Goal: Task Accomplishment & Management: Use online tool/utility

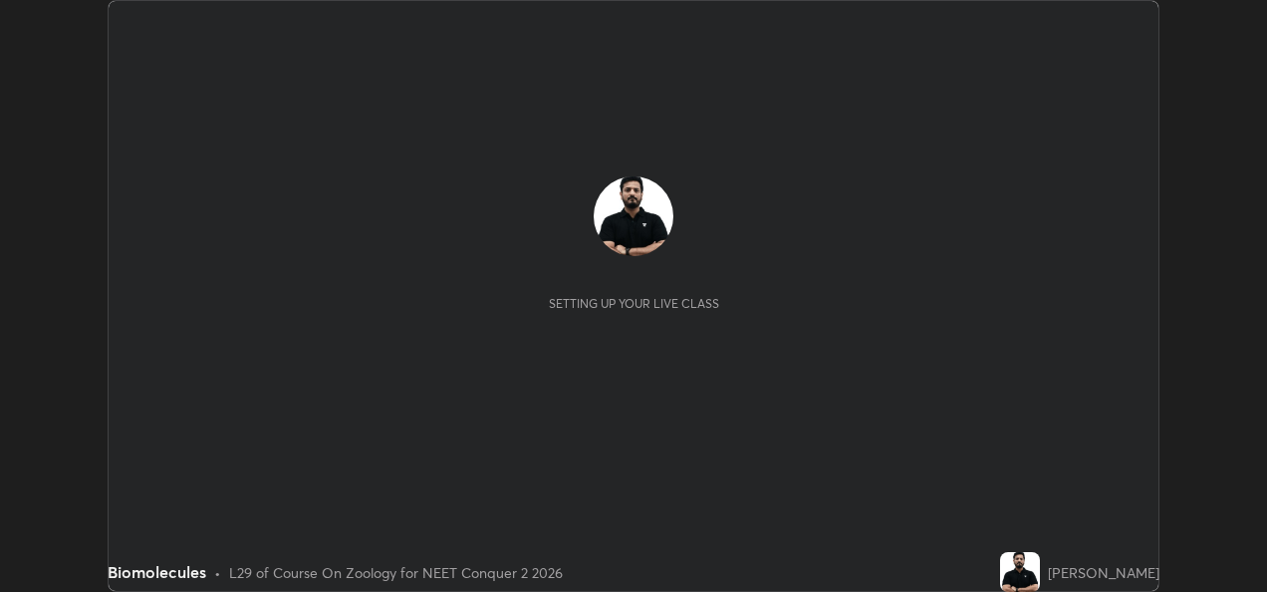
scroll to position [592, 1266]
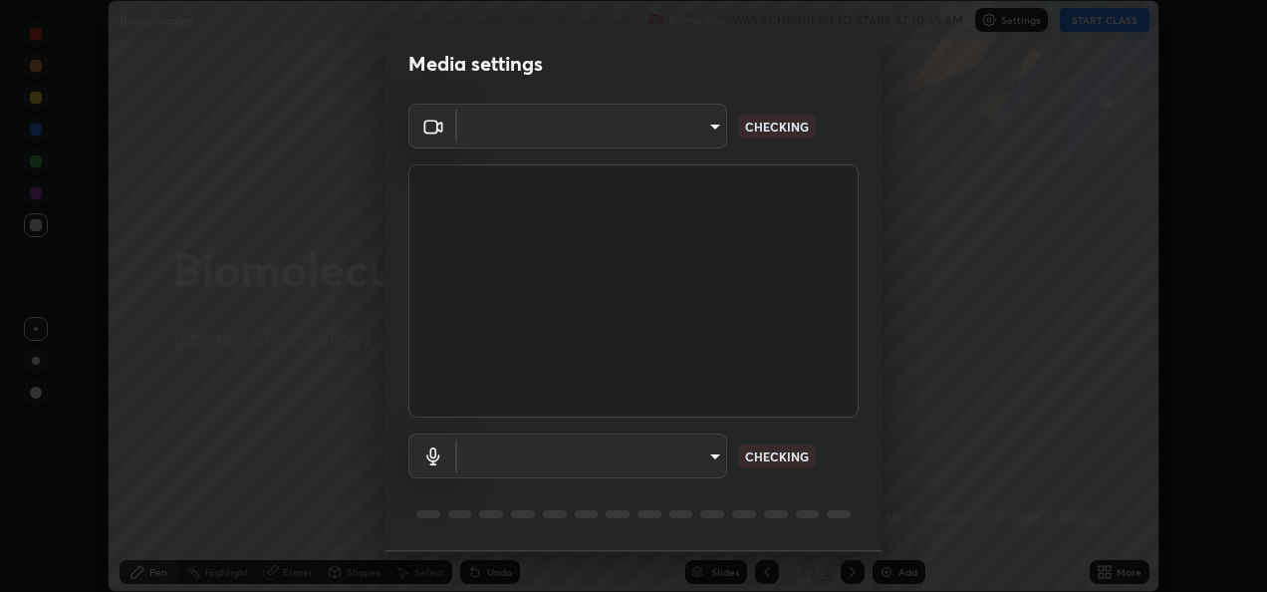
type input "fcbc606336747d805bd595eb40c6b5f29a1e1550cc5f4c8a38e7a1dcf20f99a9"
type input "bf0c866a6325e55d3bae0d7584da223482699bacb2ccebee08ad094193e983e5"
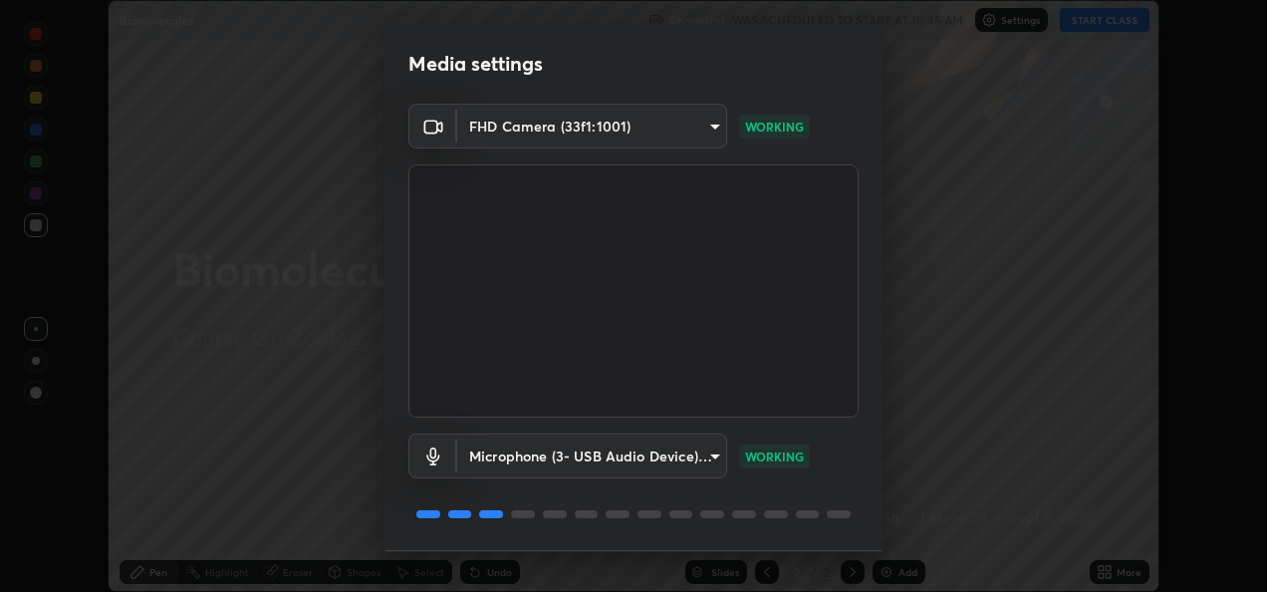
scroll to position [62, 0]
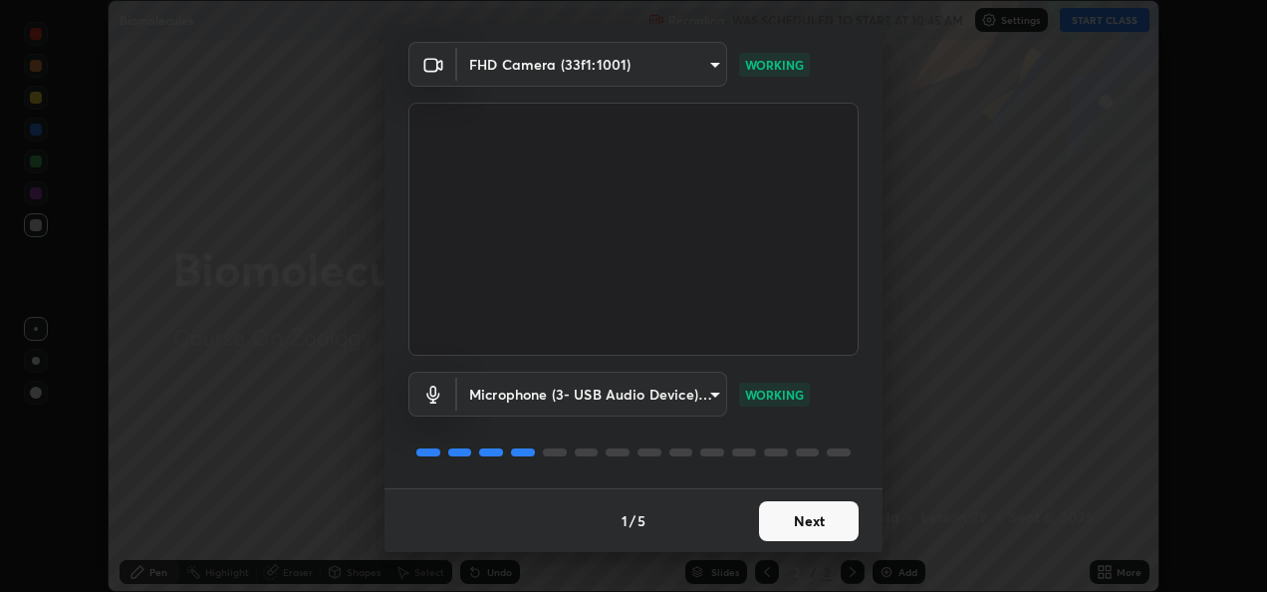
click at [777, 518] on button "Next" at bounding box center [809, 521] width 100 height 40
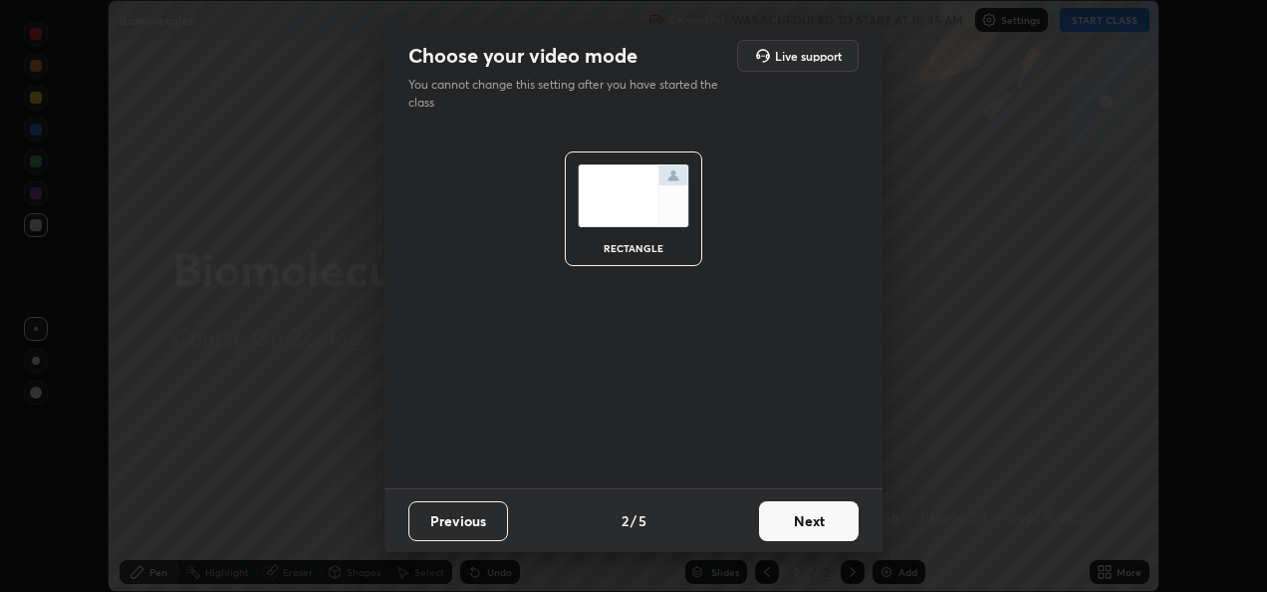
scroll to position [0, 0]
click at [782, 520] on button "Next" at bounding box center [809, 521] width 100 height 40
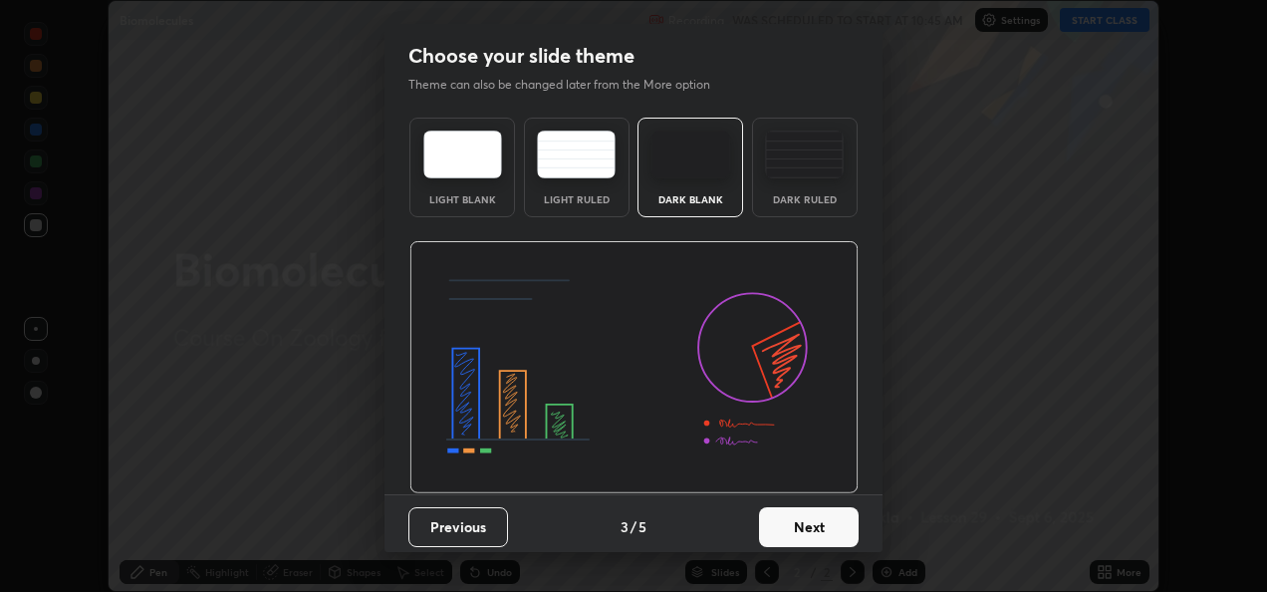
click at [782, 522] on button "Next" at bounding box center [809, 527] width 100 height 40
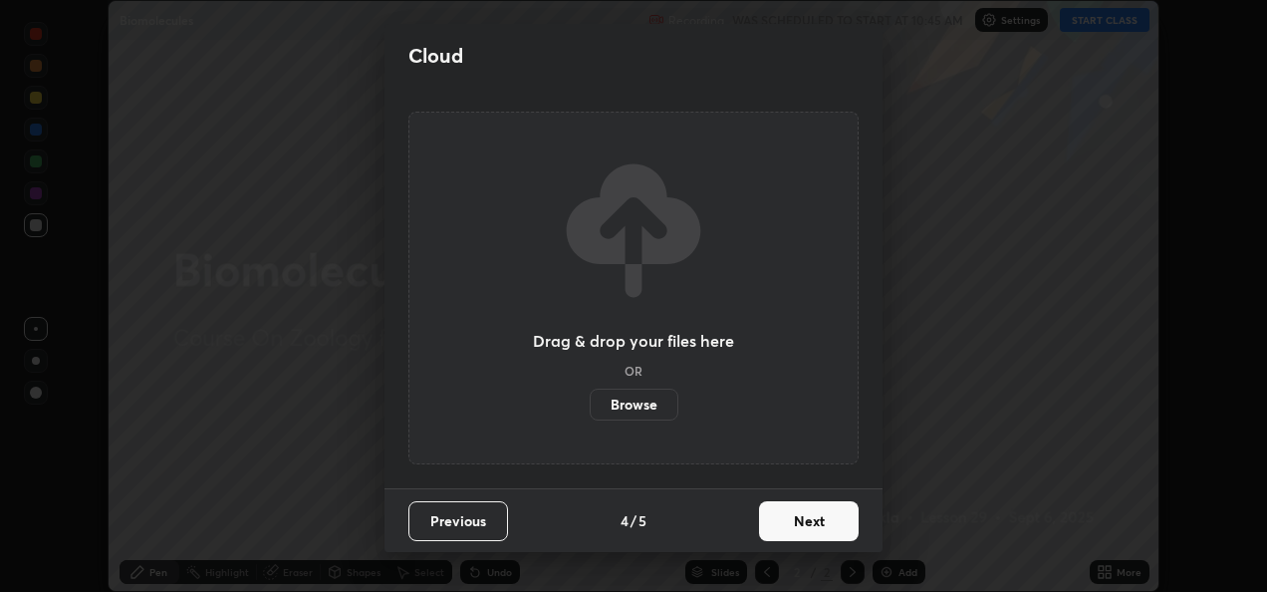
click at [789, 523] on button "Next" at bounding box center [809, 521] width 100 height 40
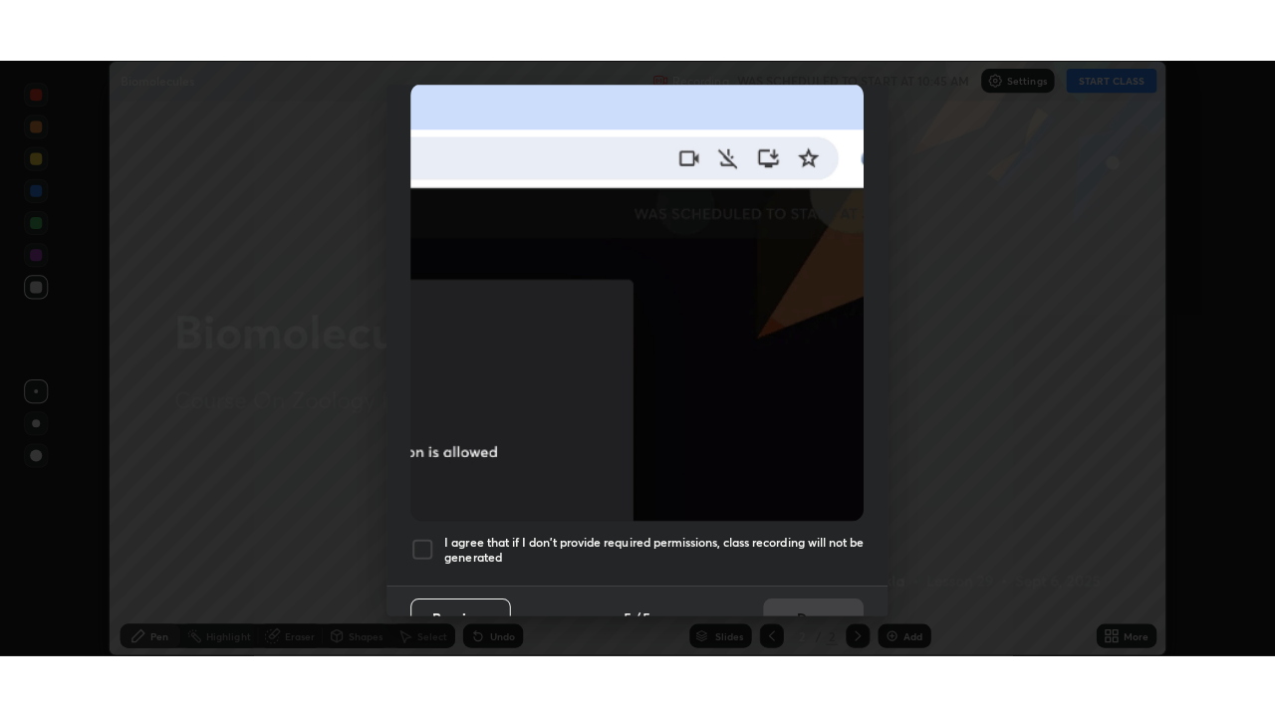
scroll to position [468, 0]
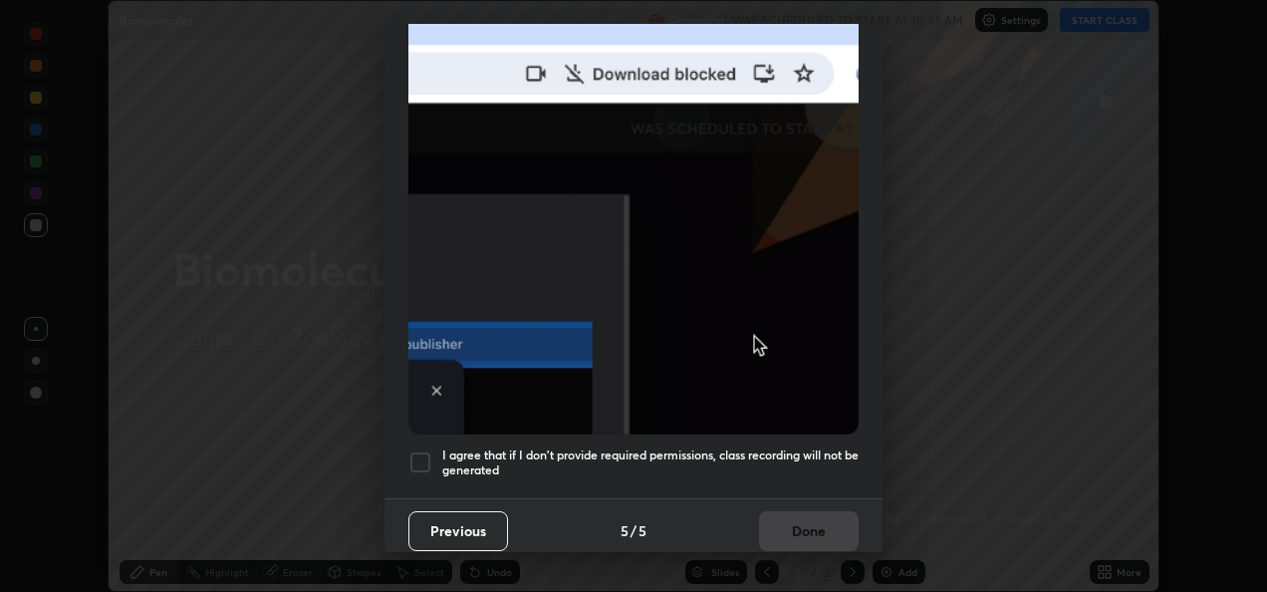
click at [414, 459] on div at bounding box center [420, 462] width 24 height 24
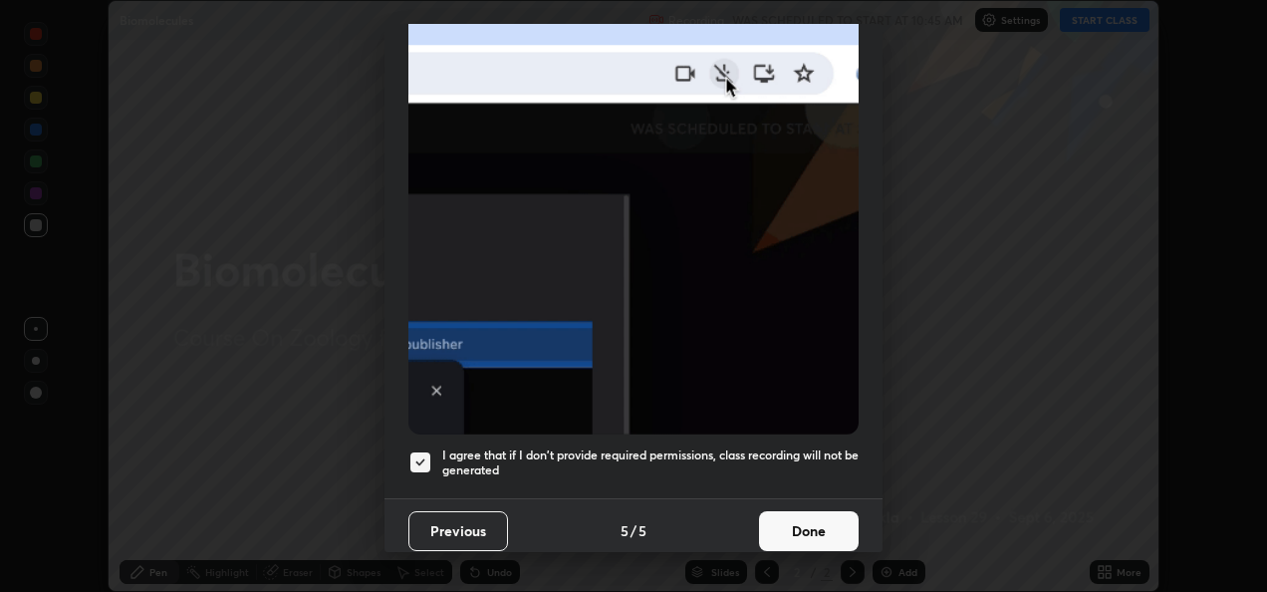
click at [771, 516] on button "Done" at bounding box center [809, 531] width 100 height 40
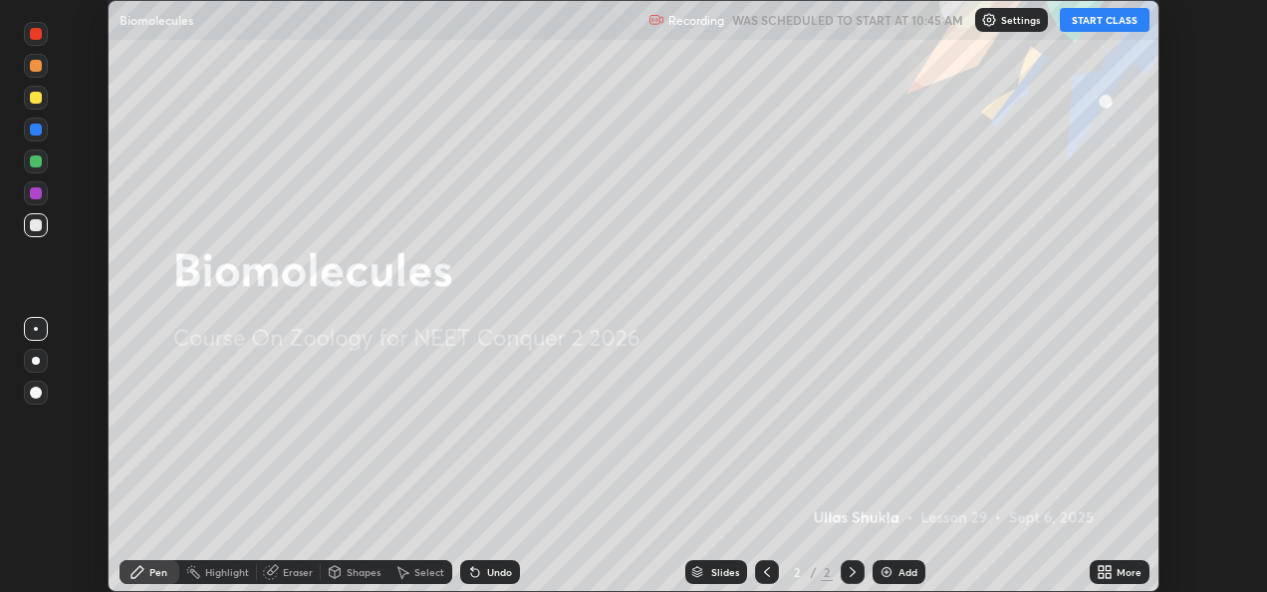
click at [1079, 27] on button "START CLASS" at bounding box center [1105, 20] width 90 height 24
click at [1101, 576] on icon at bounding box center [1101, 575] width 5 height 5
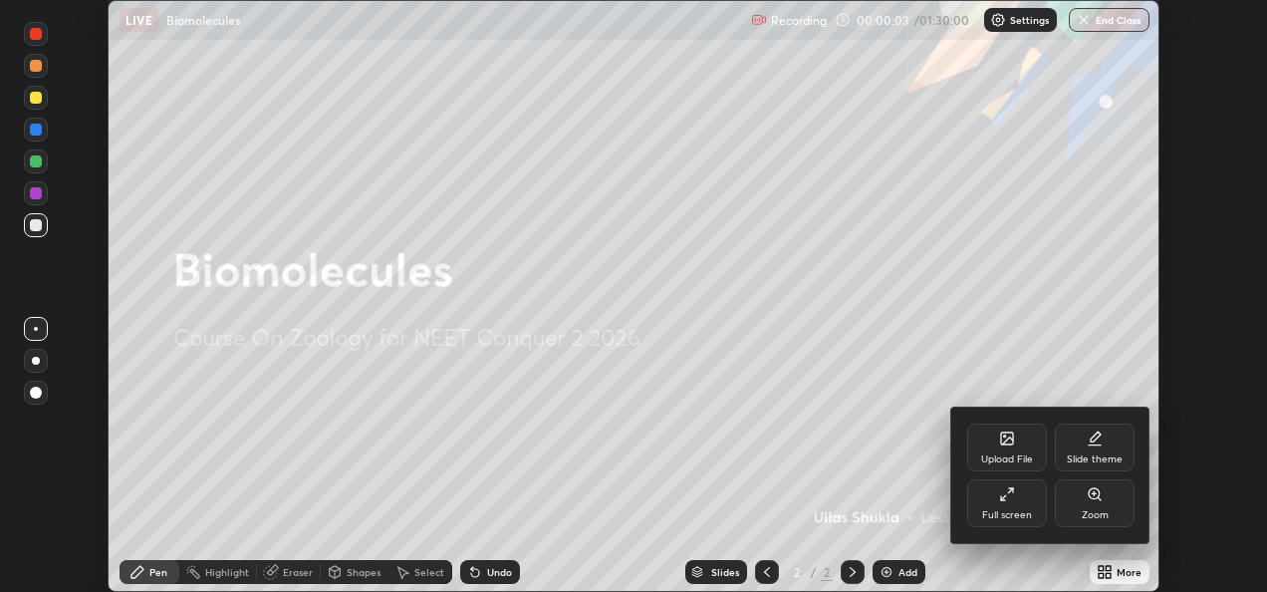
click at [1002, 498] on icon at bounding box center [1003, 497] width 5 height 5
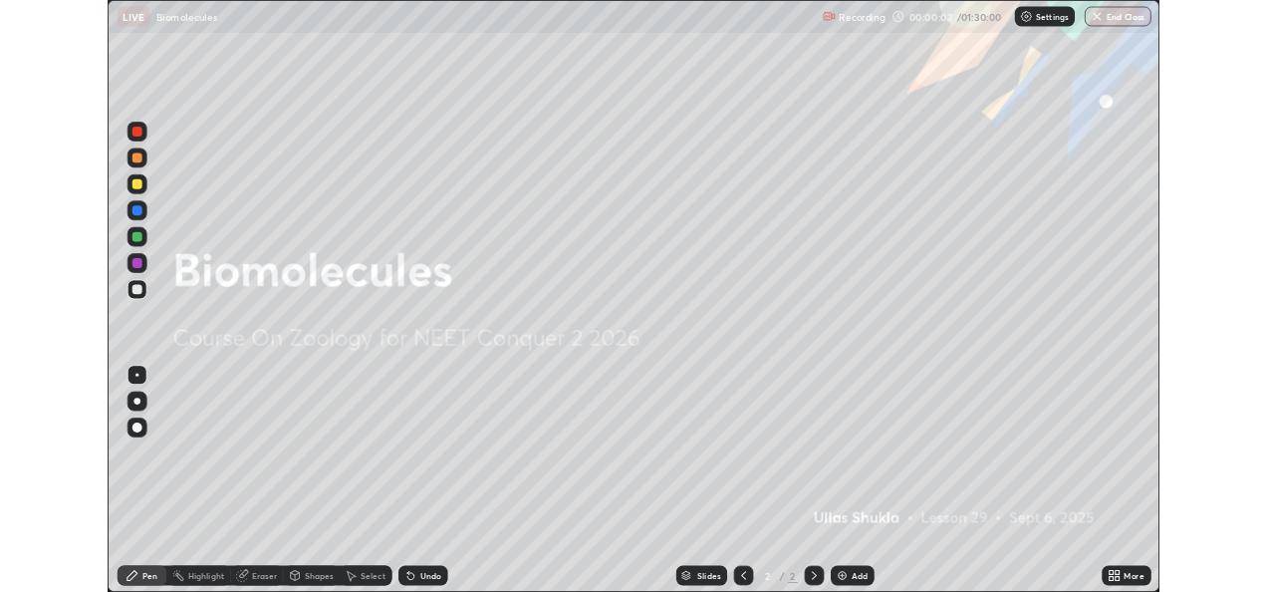
scroll to position [717, 1275]
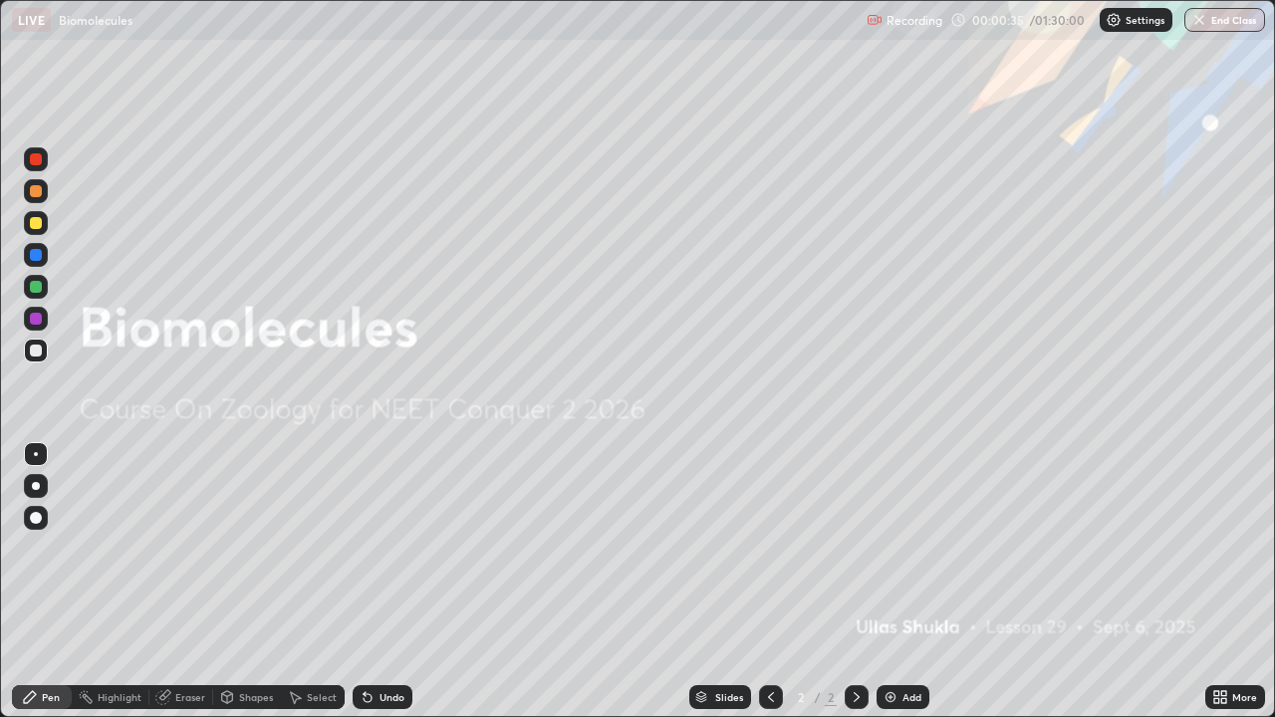
click at [887, 591] on div "Add" at bounding box center [903, 697] width 53 height 24
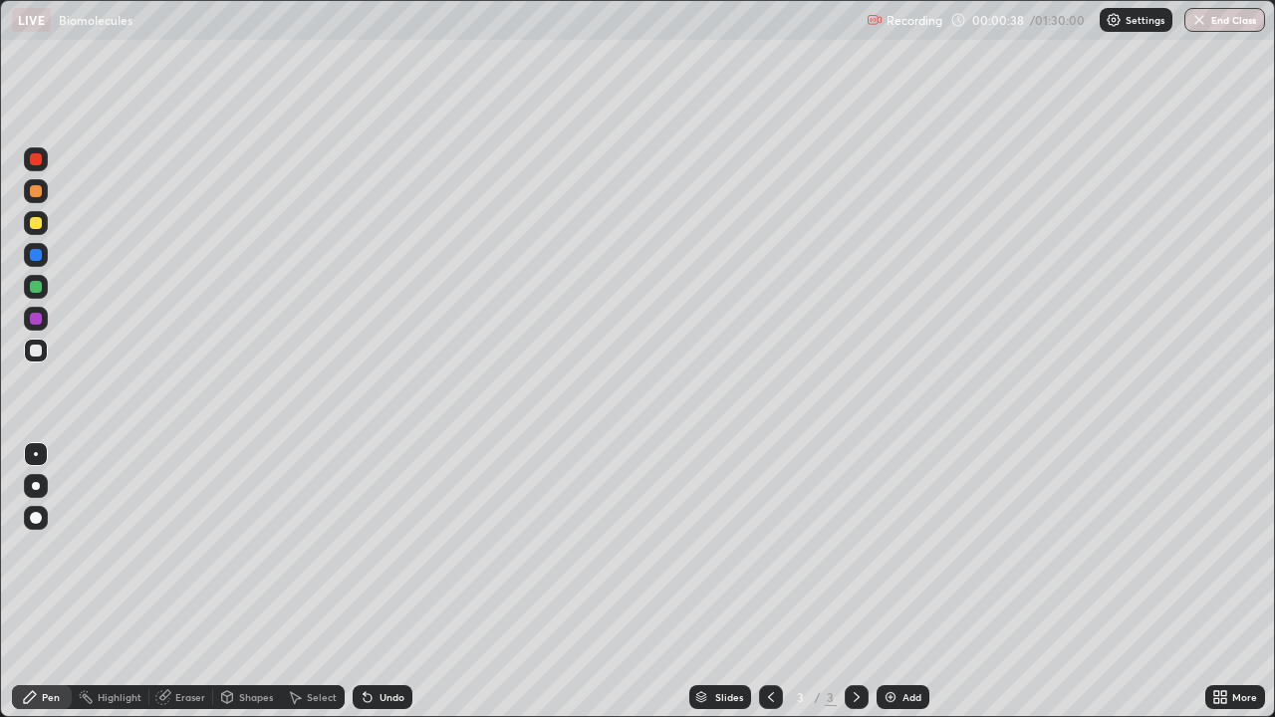
click at [36, 486] on div at bounding box center [36, 486] width 8 height 8
click at [32, 227] on div at bounding box center [36, 223] width 12 height 12
click at [380, 591] on div "Undo" at bounding box center [392, 697] width 25 height 10
click at [883, 591] on img at bounding box center [891, 697] width 16 height 16
click at [766, 591] on icon at bounding box center [771, 697] width 16 height 16
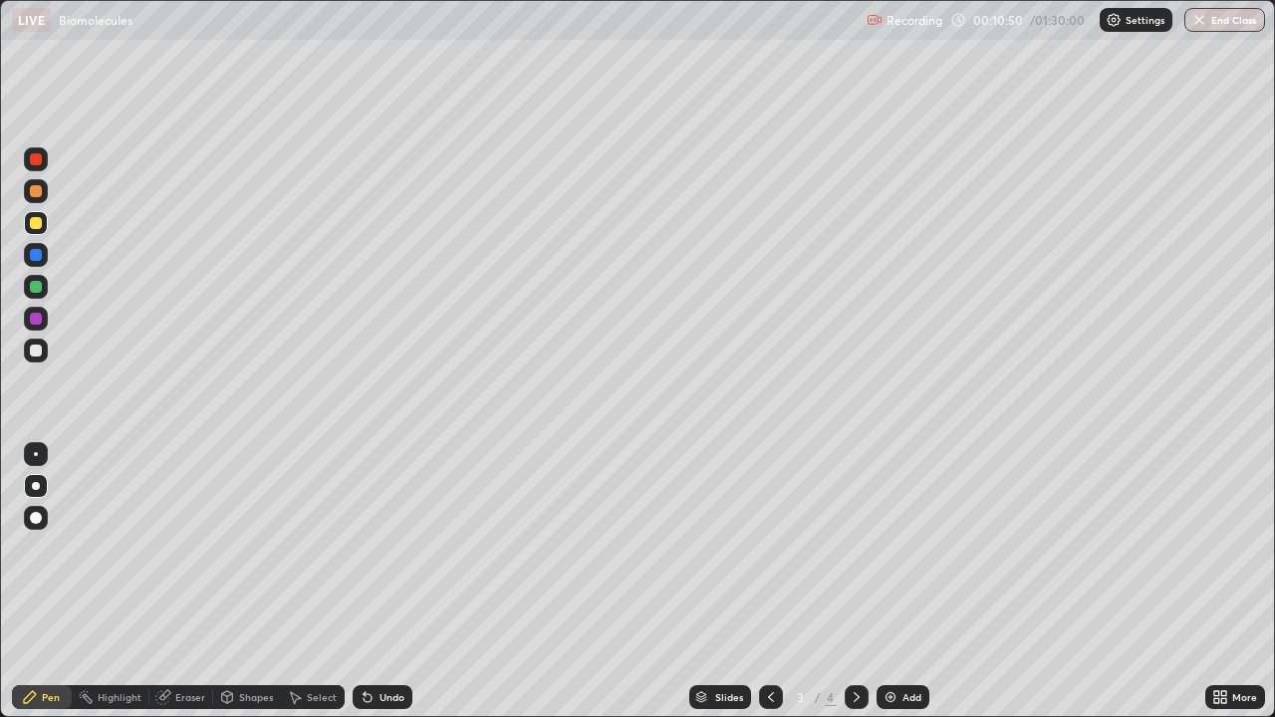
click at [854, 591] on icon at bounding box center [857, 697] width 16 height 16
click at [628, 591] on div "Slides 4 / 4 Add" at bounding box center [808, 697] width 793 height 40
click at [193, 591] on div "Eraser" at bounding box center [190, 697] width 30 height 10
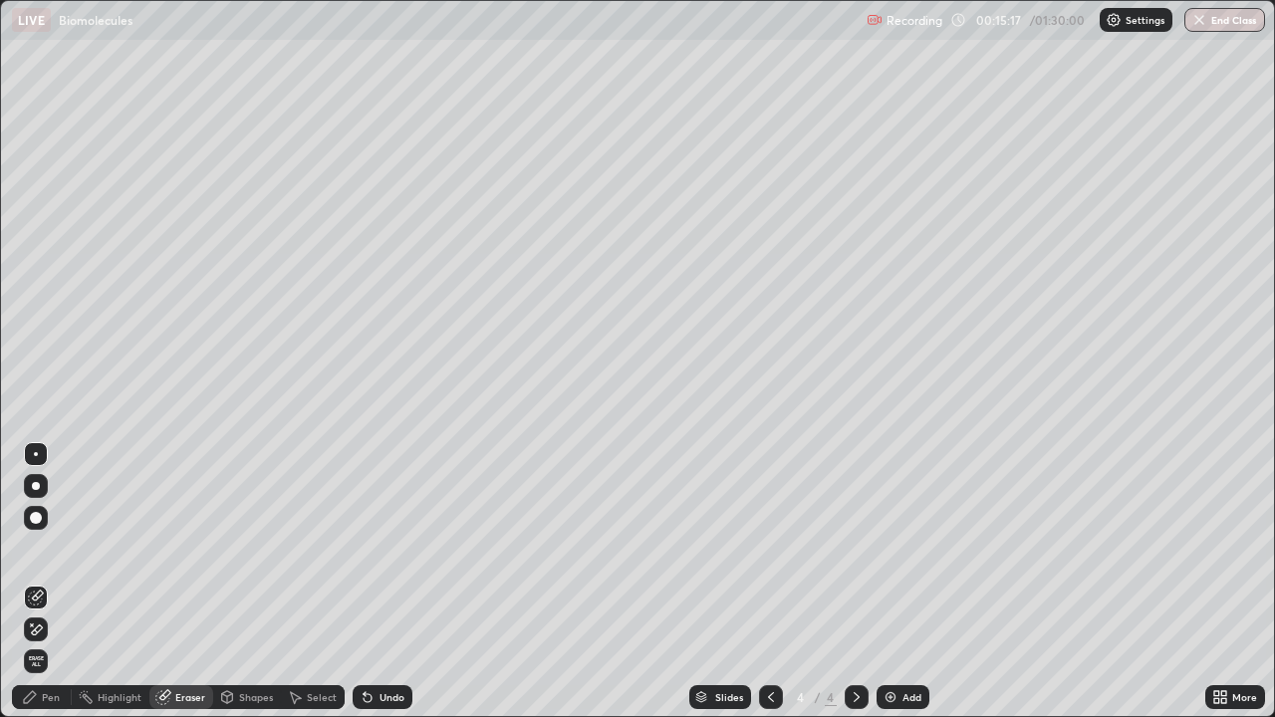
click at [49, 591] on div "Pen" at bounding box center [51, 697] width 18 height 10
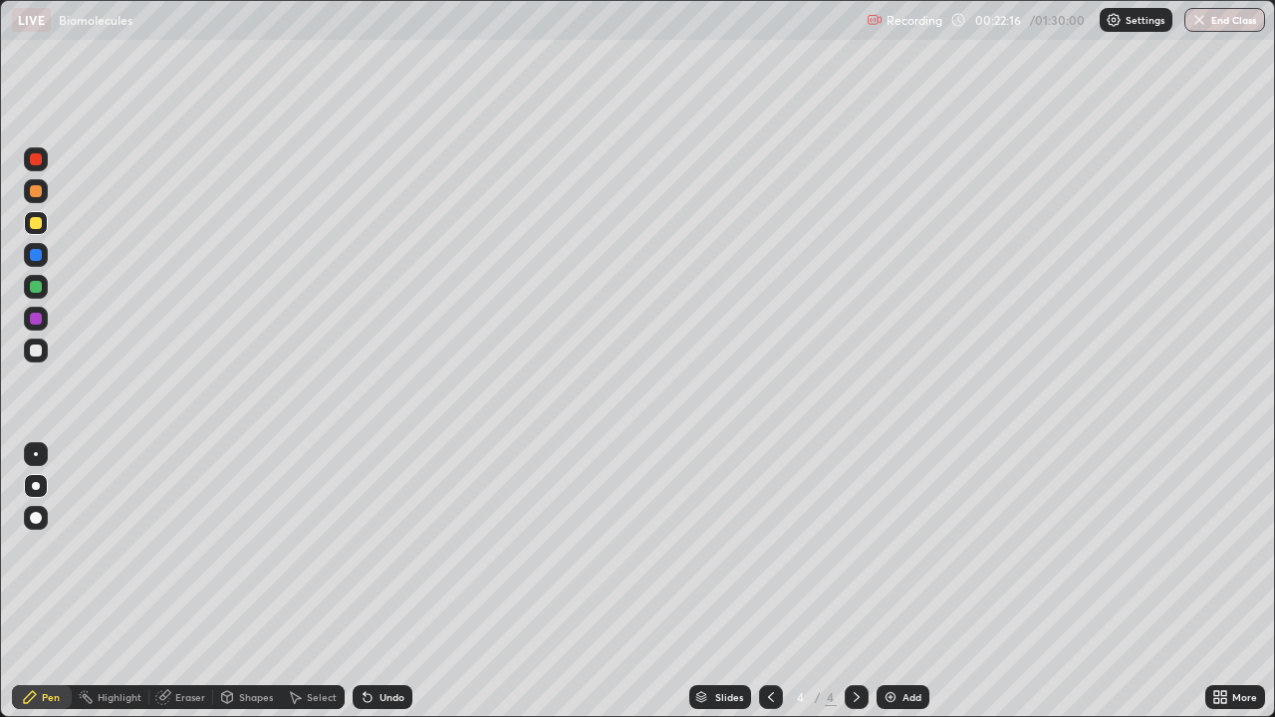
click at [892, 591] on img at bounding box center [891, 697] width 16 height 16
click at [371, 591] on icon at bounding box center [368, 697] width 16 height 16
click at [372, 591] on icon at bounding box center [368, 697] width 16 height 16
click at [892, 591] on img at bounding box center [891, 697] width 16 height 16
click at [380, 591] on div "Undo" at bounding box center [392, 697] width 25 height 10
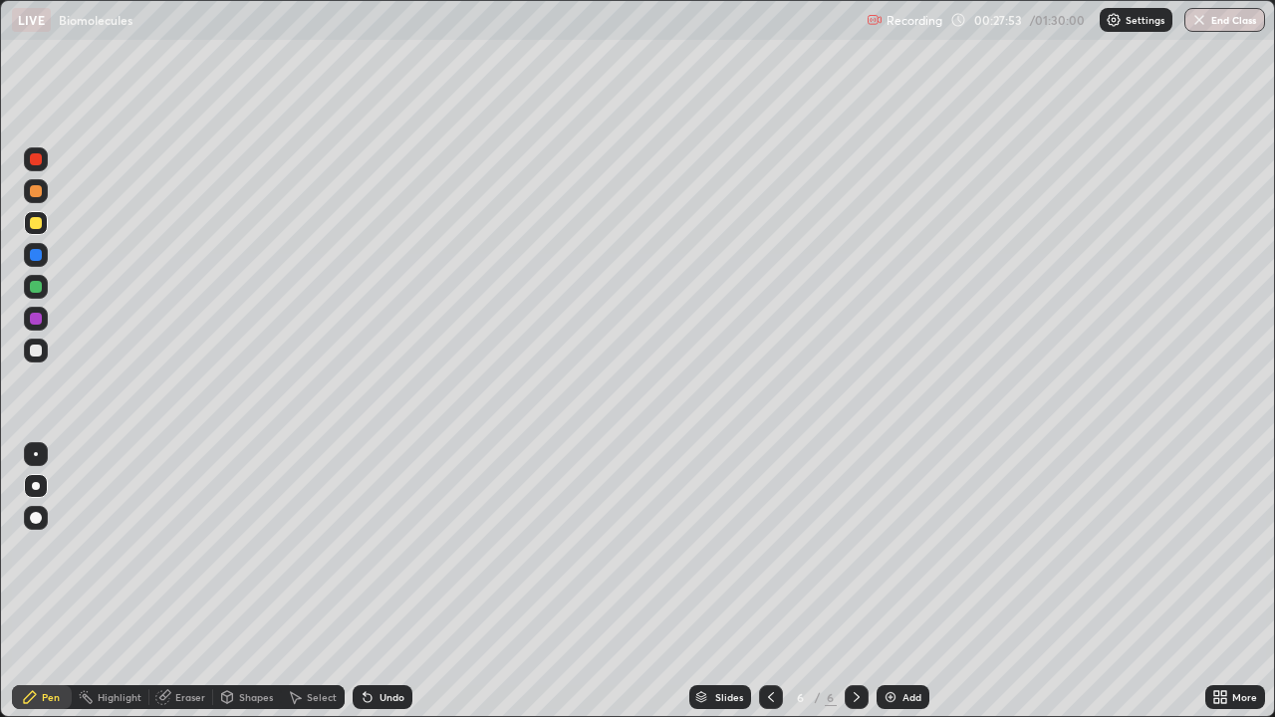
click at [384, 591] on div "Undo" at bounding box center [392, 697] width 25 height 10
click at [382, 591] on div "Undo" at bounding box center [392, 697] width 25 height 10
click at [896, 591] on img at bounding box center [891, 697] width 16 height 16
click at [189, 591] on div "Eraser" at bounding box center [190, 697] width 30 height 10
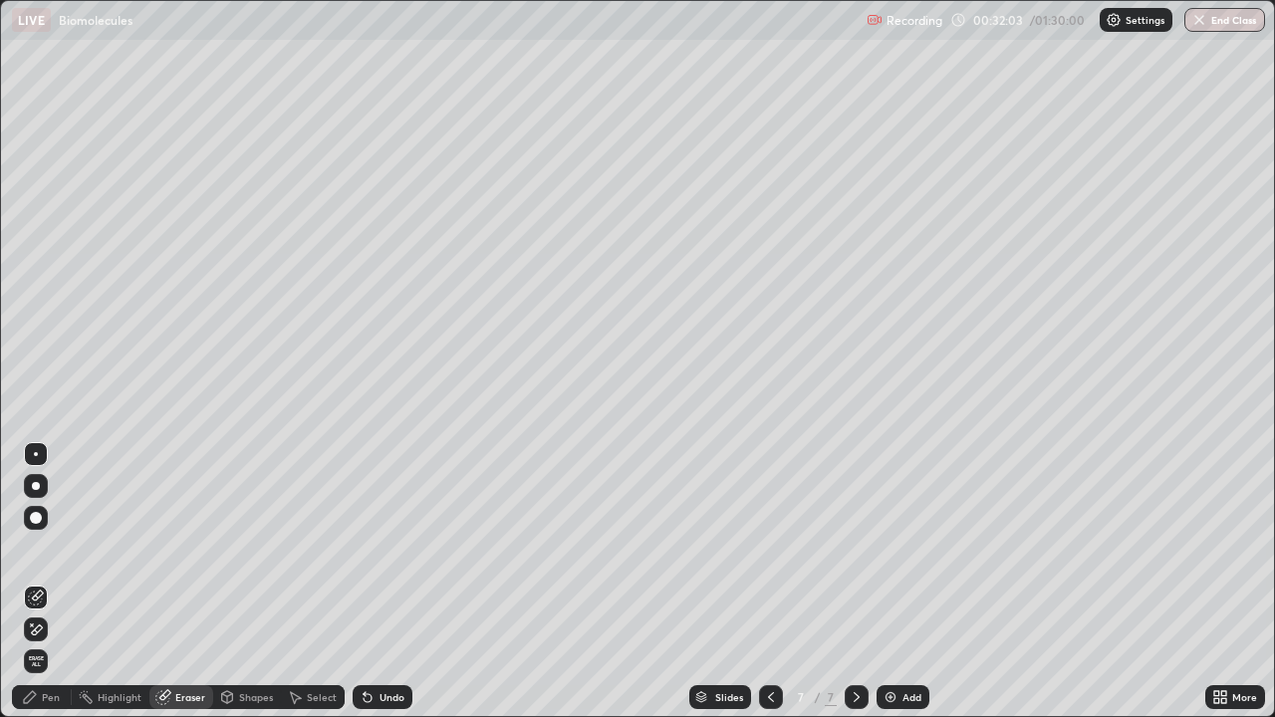
click at [53, 591] on div "Pen" at bounding box center [42, 697] width 60 height 24
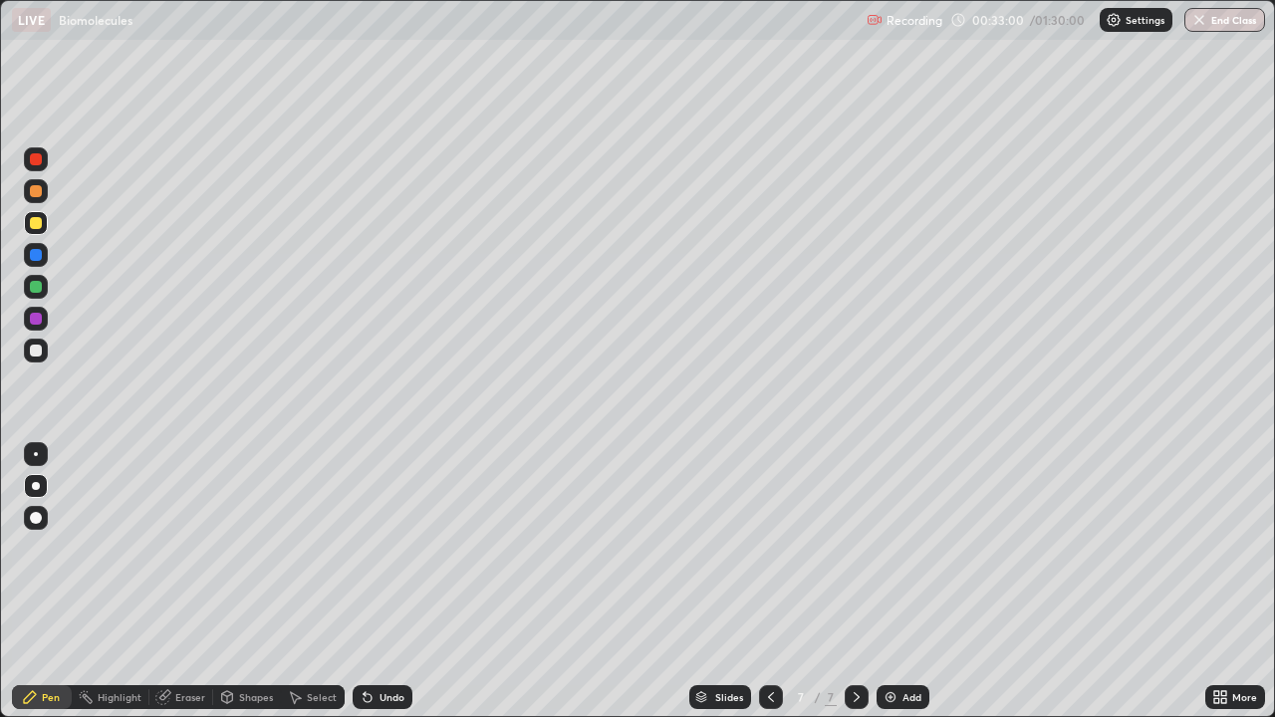
click at [689, 26] on div "LIVE Biomolecules" at bounding box center [435, 20] width 847 height 40
click at [697, 39] on div "LIVE Biomolecules" at bounding box center [435, 20] width 847 height 40
click at [700, 37] on div "LIVE Biomolecules" at bounding box center [435, 20] width 847 height 40
click at [375, 591] on div "Undo" at bounding box center [383, 697] width 60 height 24
click at [381, 591] on div "Undo" at bounding box center [392, 697] width 25 height 10
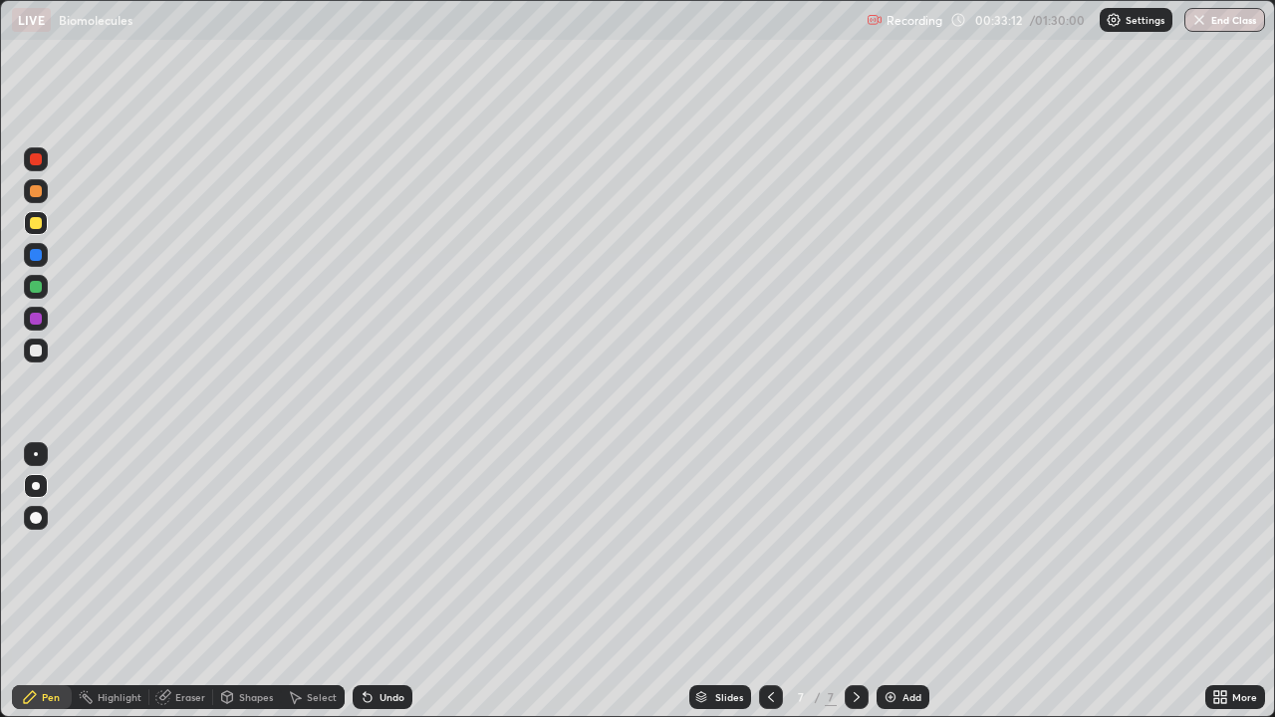
click at [380, 591] on div "Undo" at bounding box center [392, 697] width 25 height 10
click at [371, 591] on icon at bounding box center [368, 697] width 16 height 16
click at [36, 454] on div at bounding box center [36, 454] width 4 height 4
click at [31, 286] on div at bounding box center [36, 287] width 12 height 12
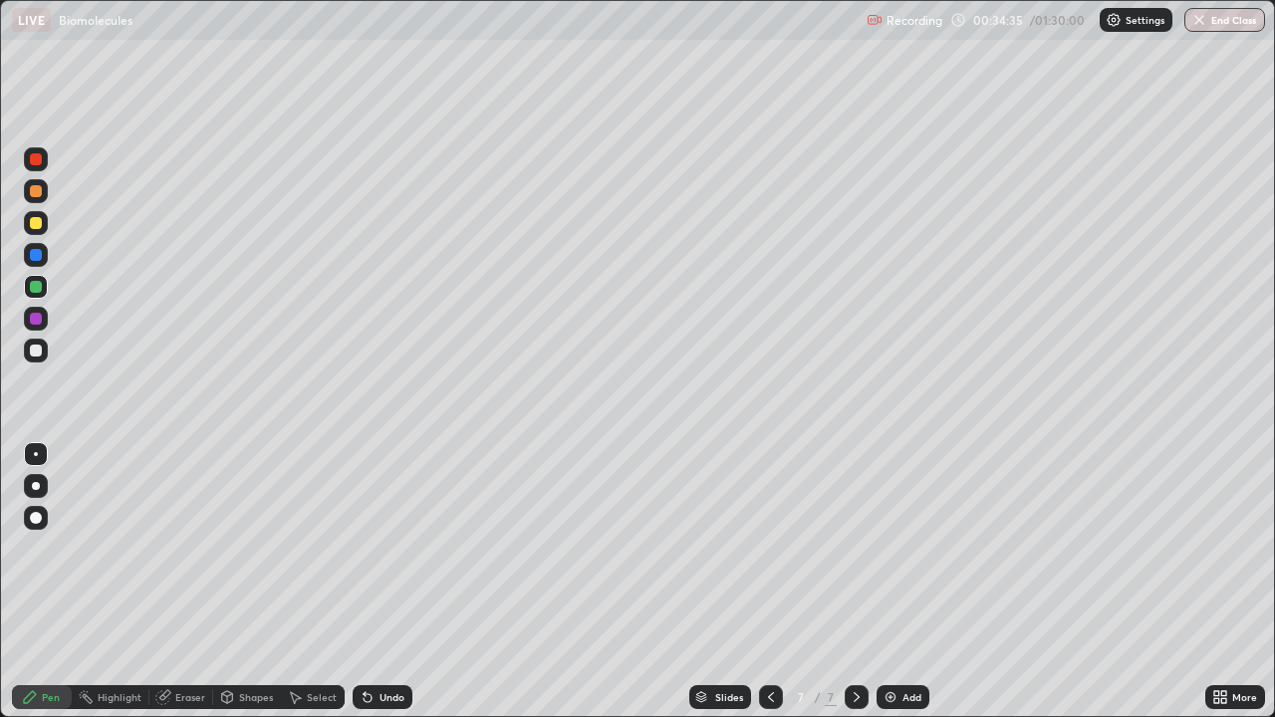
click at [36, 486] on div at bounding box center [36, 486] width 8 height 8
click at [34, 223] on div at bounding box center [36, 223] width 12 height 12
click at [36, 287] on div at bounding box center [36, 287] width 12 height 12
click at [36, 351] on div at bounding box center [36, 351] width 12 height 12
click at [883, 591] on img at bounding box center [891, 697] width 16 height 16
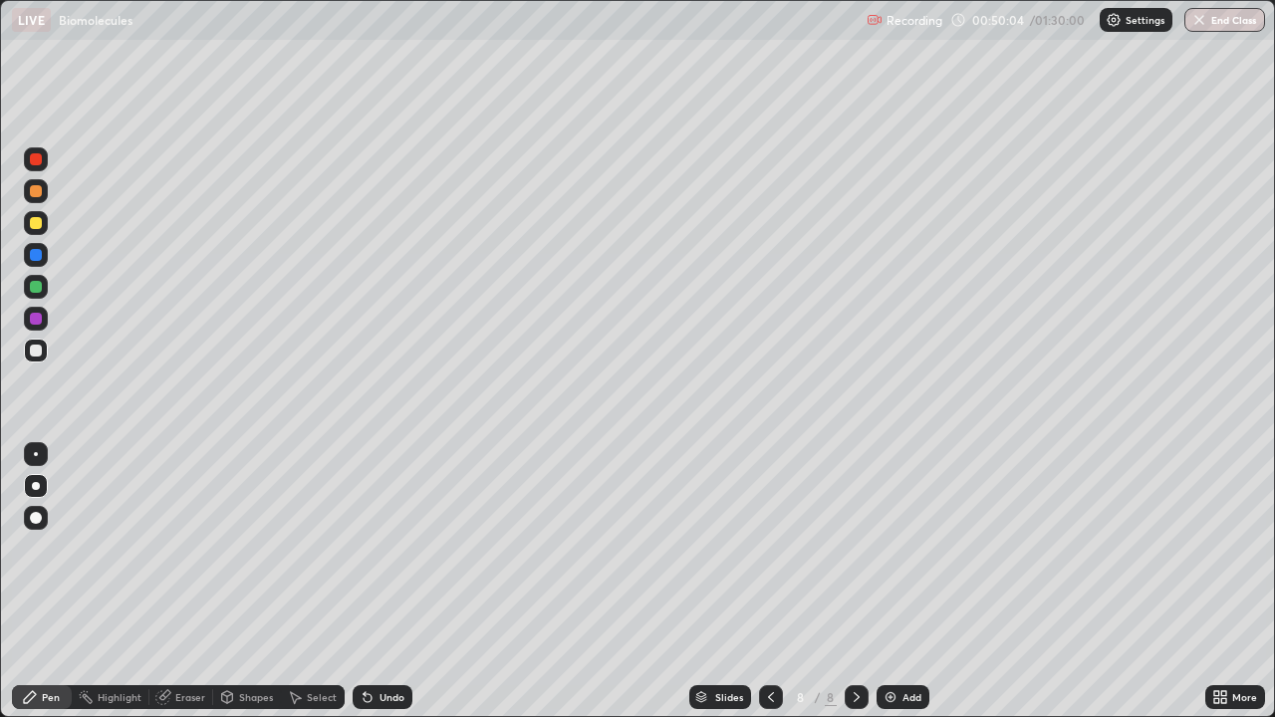
click at [399, 591] on div "Undo" at bounding box center [392, 697] width 25 height 10
click at [383, 591] on div "Undo" at bounding box center [392, 697] width 25 height 10
click at [385, 591] on div "Undo" at bounding box center [383, 697] width 60 height 24
click at [383, 591] on div "Undo" at bounding box center [392, 697] width 25 height 10
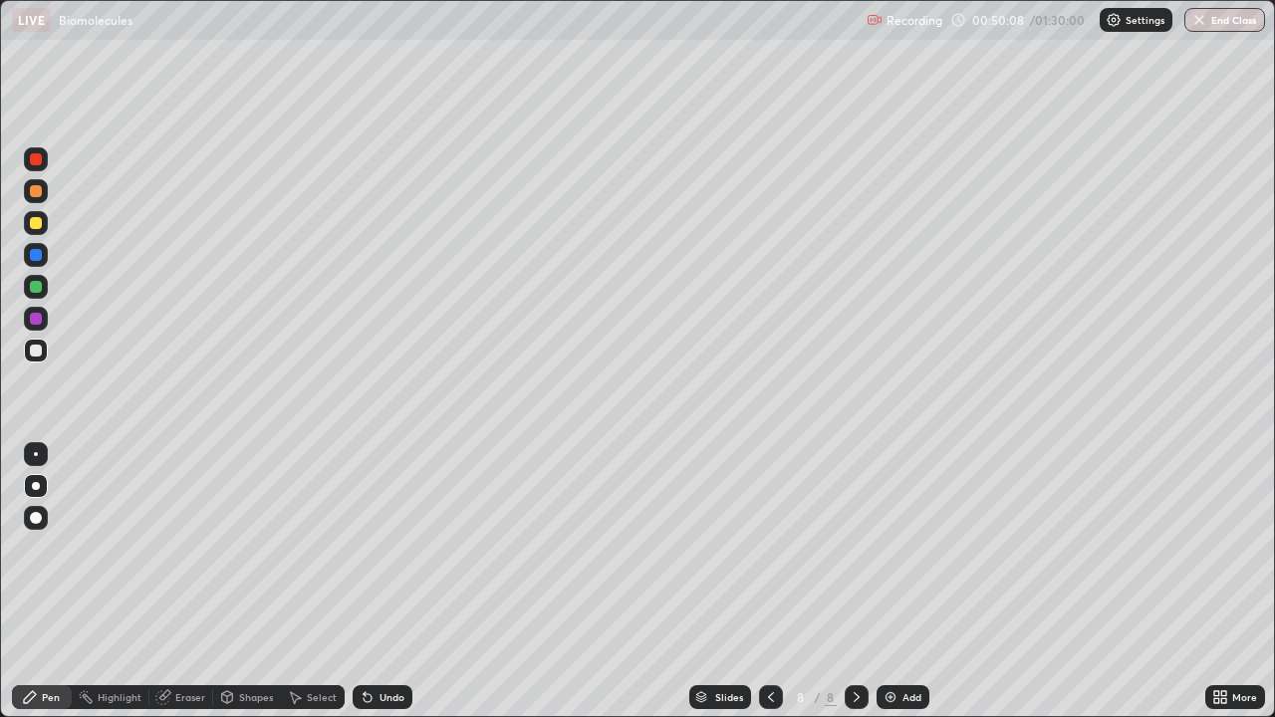
click at [380, 591] on div "Undo" at bounding box center [392, 697] width 25 height 10
click at [381, 591] on div "Undo" at bounding box center [392, 697] width 25 height 10
click at [891, 591] on img at bounding box center [891, 697] width 16 height 16
click at [39, 228] on div at bounding box center [36, 223] width 12 height 12
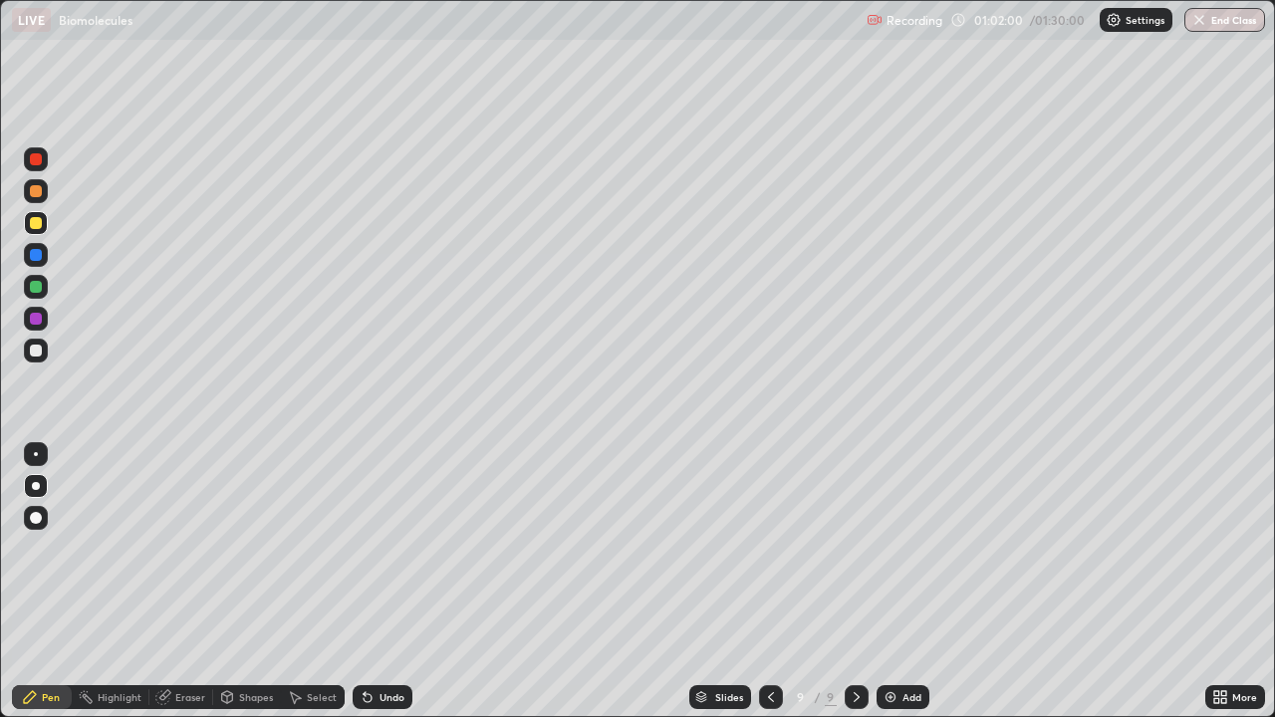
click at [37, 488] on div at bounding box center [36, 486] width 8 height 8
click at [183, 591] on div "Eraser" at bounding box center [190, 697] width 30 height 10
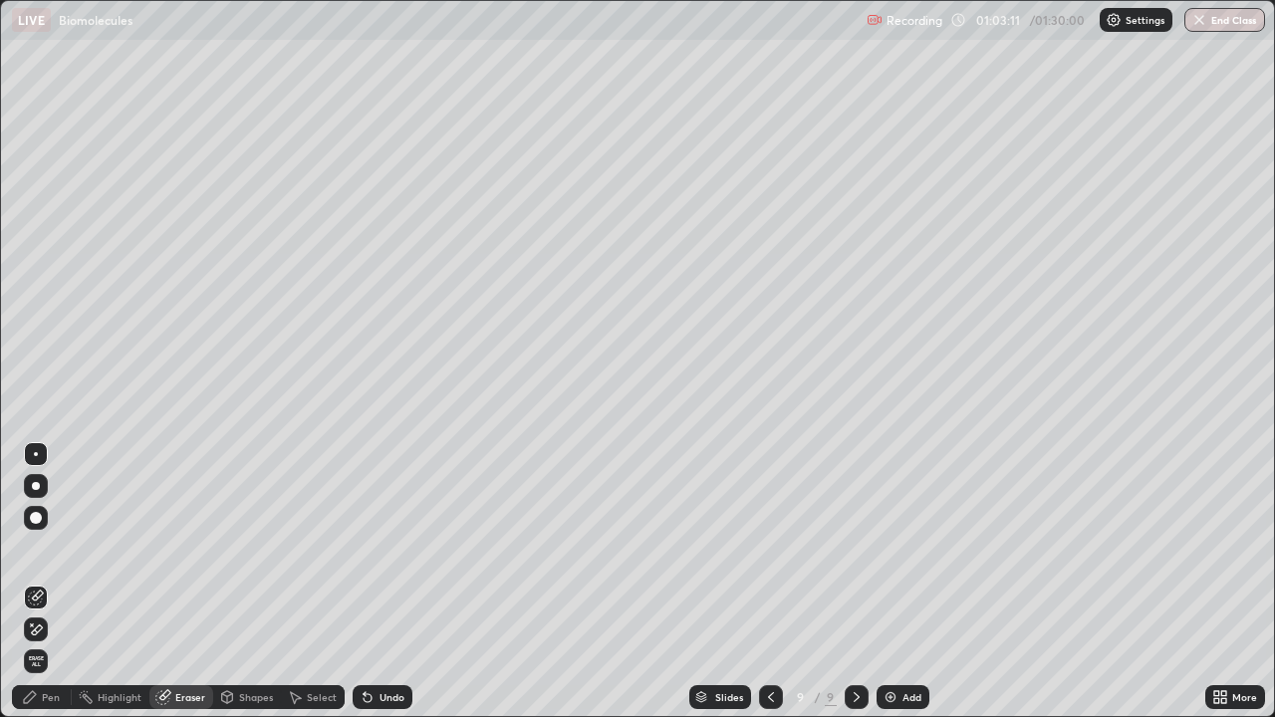
click at [56, 591] on div "Pen" at bounding box center [51, 697] width 18 height 10
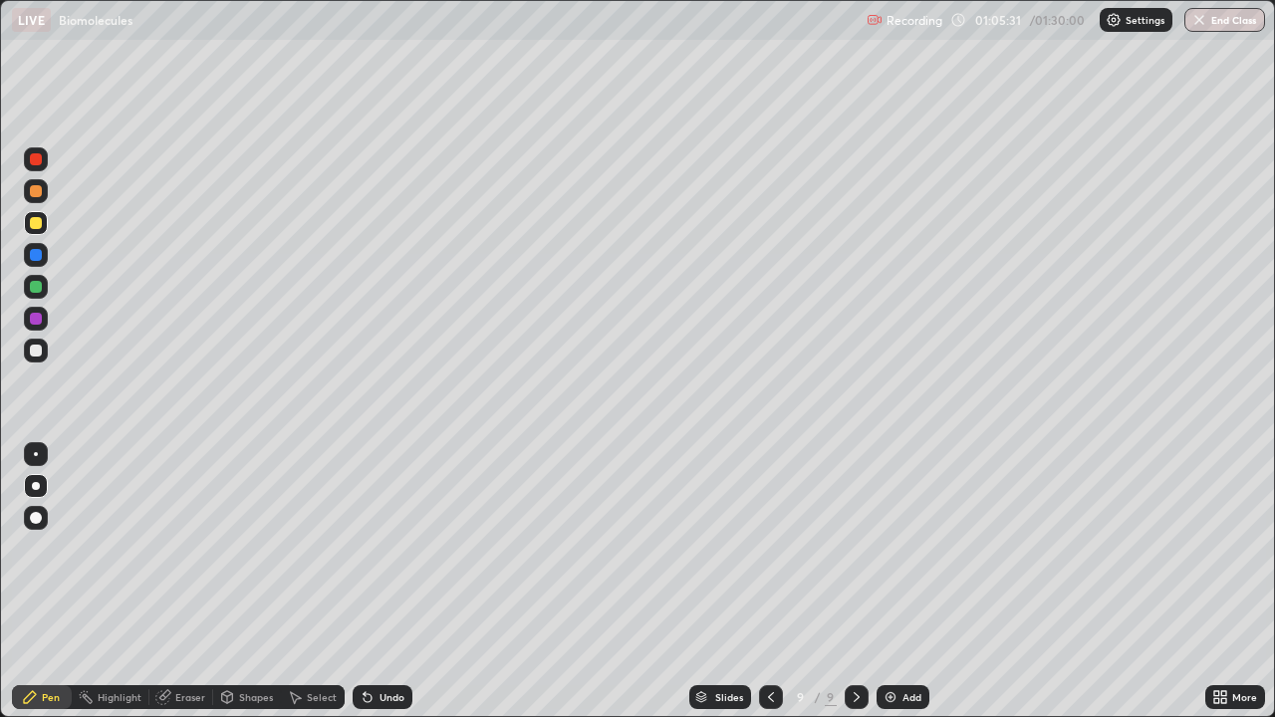
click at [369, 591] on icon at bounding box center [368, 697] width 16 height 16
click at [367, 591] on icon at bounding box center [368, 698] width 8 height 8
click at [364, 591] on icon at bounding box center [365, 693] width 2 height 2
click at [400, 591] on div "Undo" at bounding box center [392, 697] width 25 height 10
click at [1197, 24] on img "button" at bounding box center [1201, 20] width 16 height 16
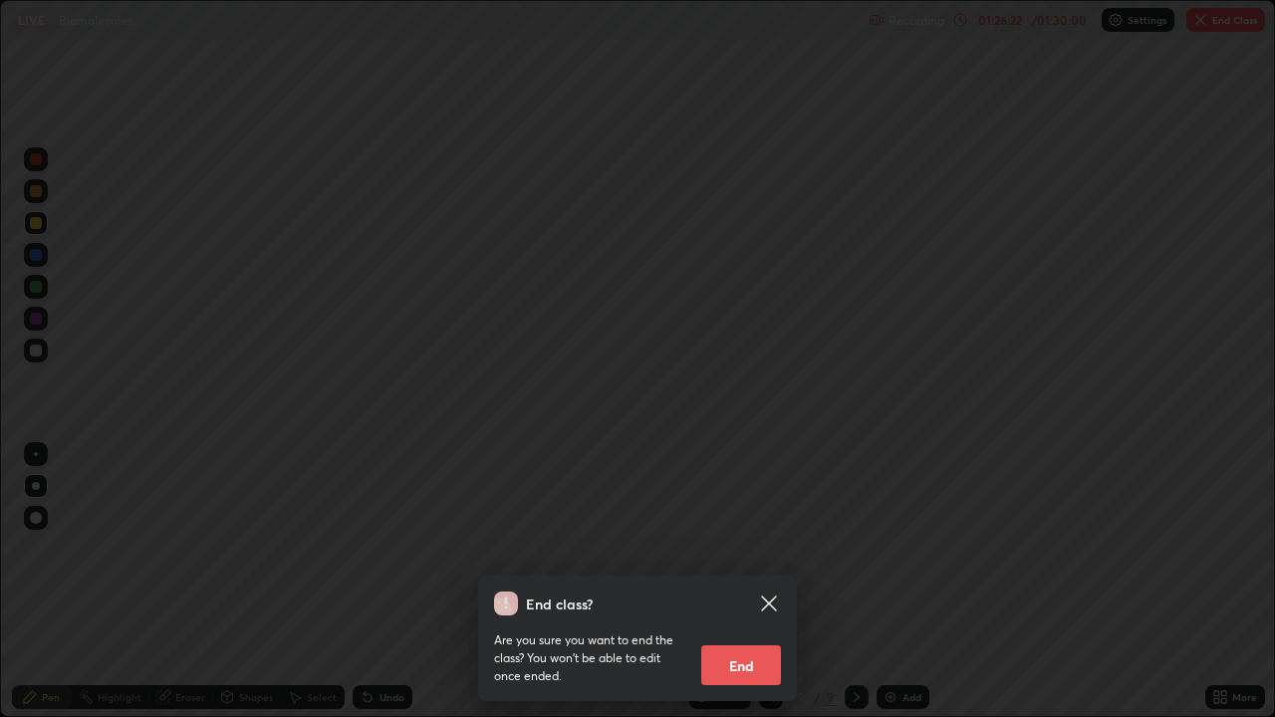
click at [725, 591] on button "End" at bounding box center [741, 666] width 80 height 40
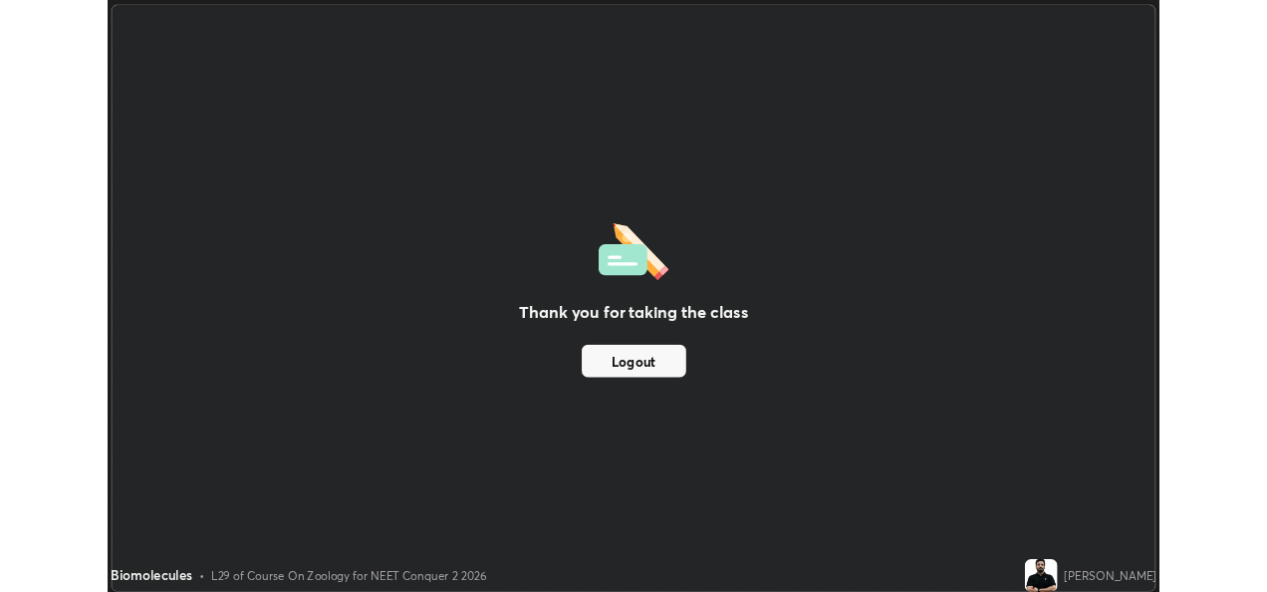
scroll to position [99038, 98362]
